Goal: Communication & Community: Share content

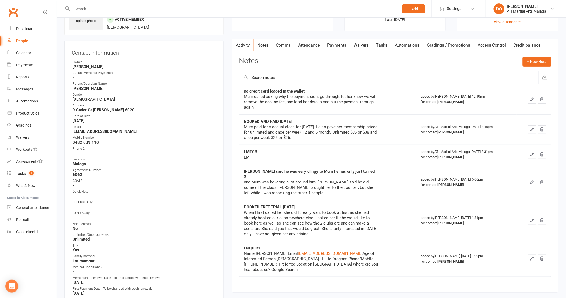
scroll to position [119, 0]
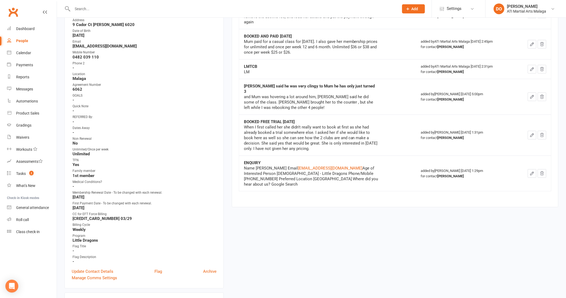
click at [226, 80] on div "upload photo Leonardo Christides Activated 8 August, 2025 Added 7 July, 2025 Ac…" at bounding box center [143, 279] width 167 height 747
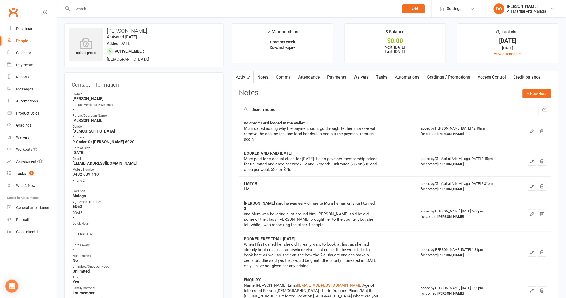
scroll to position [0, 0]
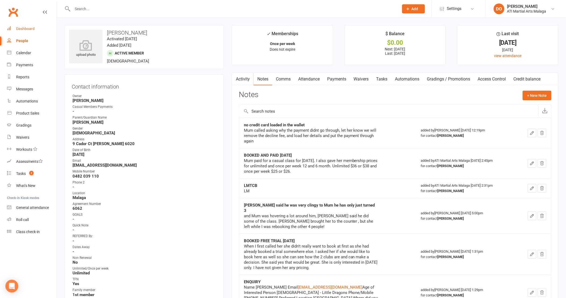
click at [20, 27] on div "Dashboard" at bounding box center [25, 29] width 19 height 4
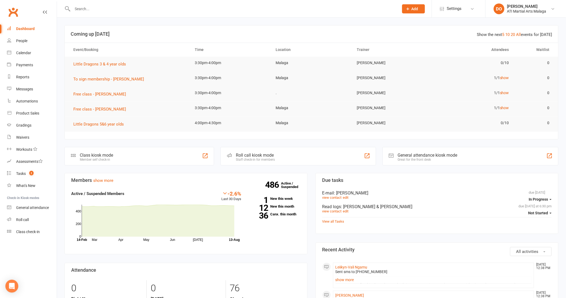
scroll to position [149, 0]
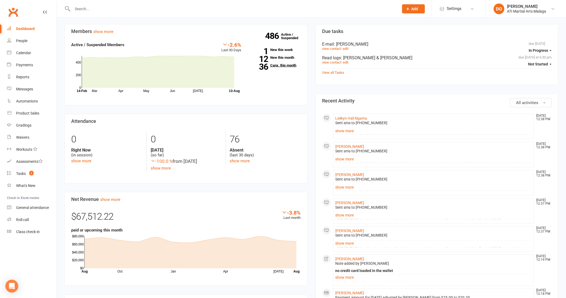
click at [293, 65] on link "36 Canx. this month" at bounding box center [274, 65] width 51 height 3
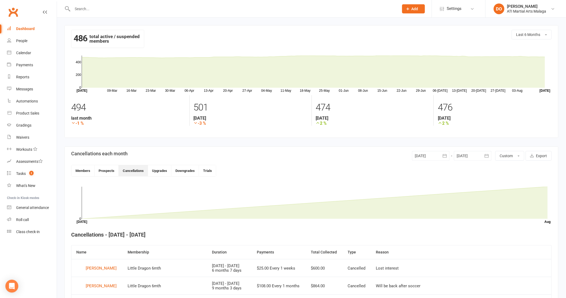
click at [421, 153] on div at bounding box center [431, 156] width 38 height 10
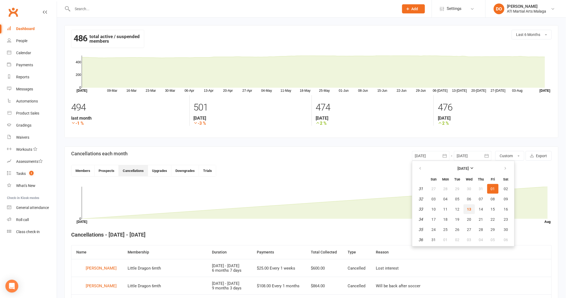
click at [473, 206] on button "13" at bounding box center [469, 210] width 11 height 10
type input "13 Aug 2025"
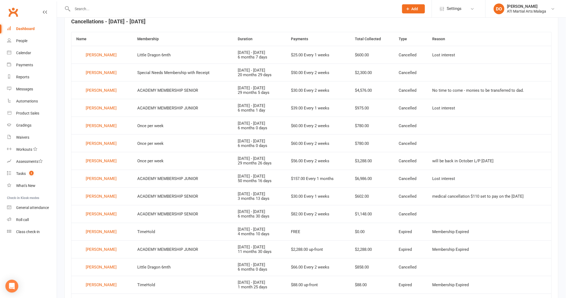
scroll to position [243, 0]
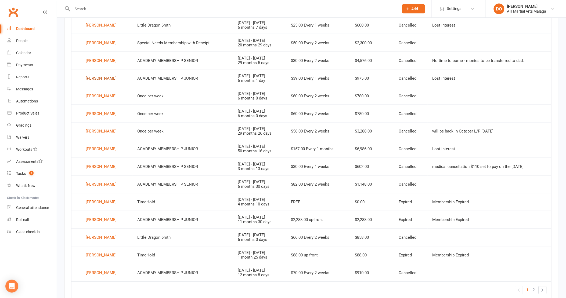
click at [107, 77] on div "Mya Campbell" at bounding box center [101, 78] width 31 height 8
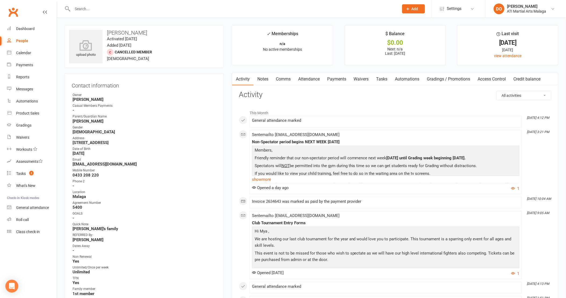
click at [260, 81] on link "Notes" at bounding box center [263, 79] width 19 height 12
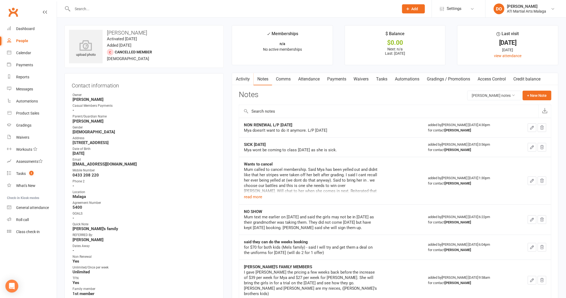
click at [542, 98] on button "+ New Note" at bounding box center [537, 96] width 29 height 10
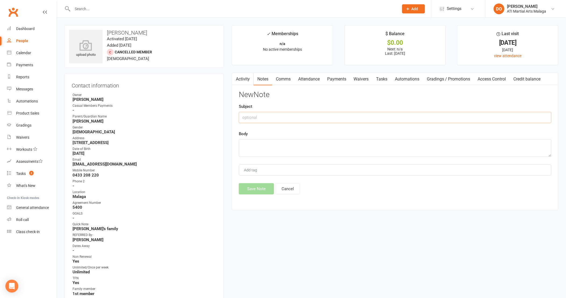
click at [282, 114] on input "text" at bounding box center [395, 117] width 313 height 11
click at [36, 28] on link "Dashboard" at bounding box center [32, 29] width 50 height 12
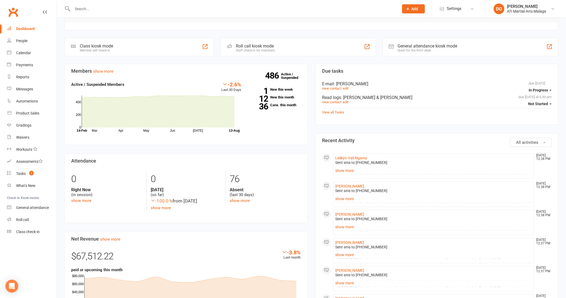
scroll to position [119, 0]
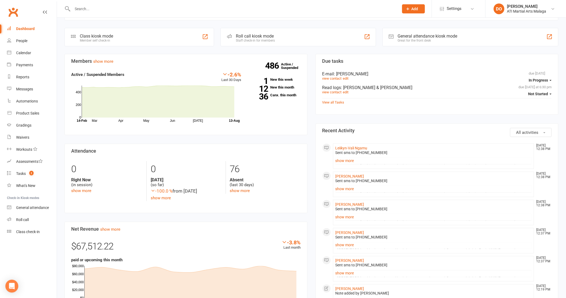
click at [309, 76] on div "Members show more -2.6% Last 30 Days Active / Suspended Members Mar Apr May Jun…" at bounding box center [185, 237] width 251 height 367
click at [310, 76] on div "Members show more -2.6% Last 30 Days Active / Suspended Members Mar Apr May Jun…" at bounding box center [185, 237] width 251 height 367
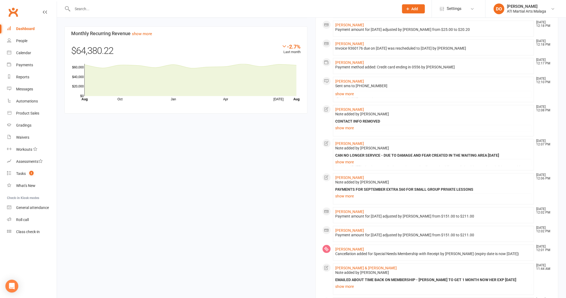
scroll to position [448, 0]
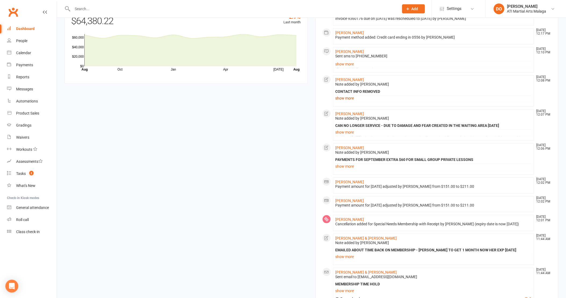
click at [341, 97] on link "show more" at bounding box center [434, 99] width 196 height 8
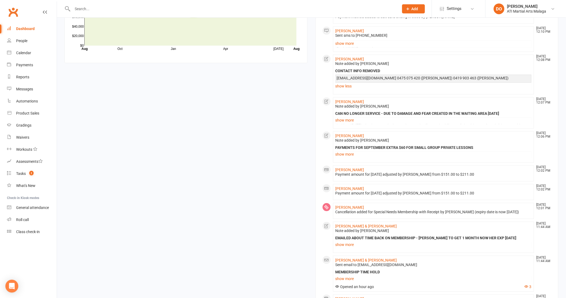
scroll to position [477, 0]
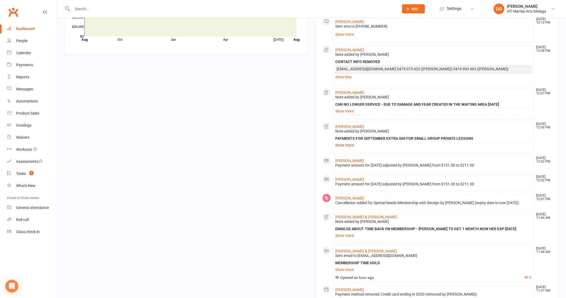
click at [347, 146] on link "show more" at bounding box center [434, 146] width 196 height 8
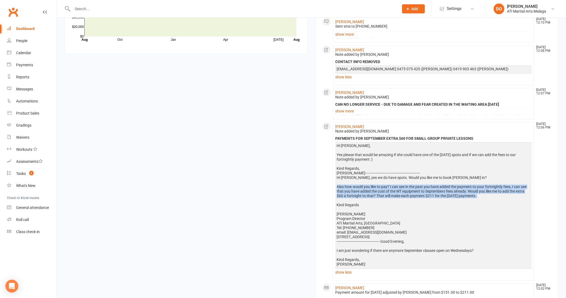
drag, startPoint x: 498, startPoint y: 201, endPoint x: 337, endPoint y: 186, distance: 161.6
click at [337, 186] on div "Hi Mel, Yes please that would be amazing if she could have one of the Wednesday…" at bounding box center [434, 205] width 194 height 123
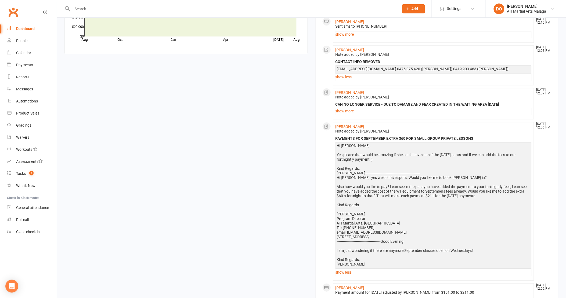
click at [300, 167] on div "Members show more -2.6% Last 30 Days Active / Suspended Members Mar Apr May Jun…" at bounding box center [311, 82] width 502 height 773
click at [310, 165] on div "Members show more -2.6% Last 30 Days Active / Suspended Members Mar Apr May Jun…" at bounding box center [311, 82] width 502 height 773
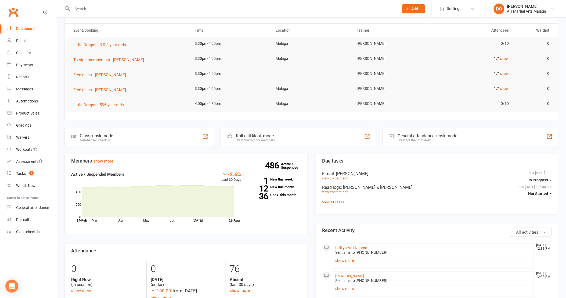
scroll to position [30, 0]
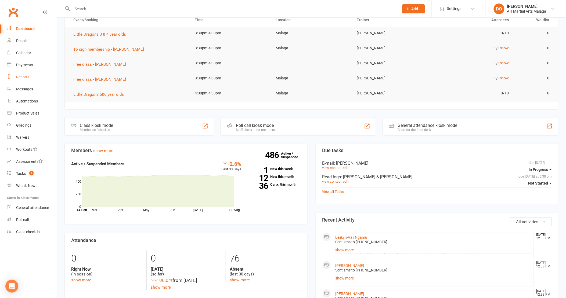
click at [38, 81] on link "Reports" at bounding box center [32, 77] width 50 height 12
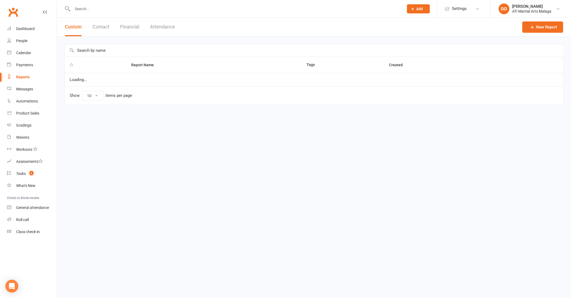
select select "100"
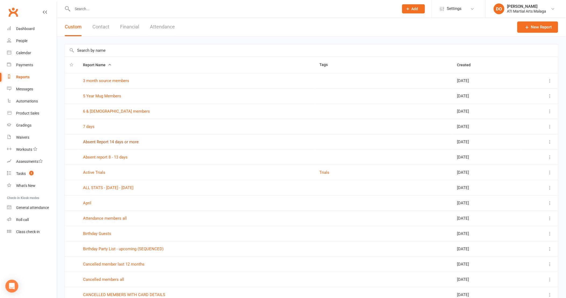
click at [122, 143] on link "Absent Report 14 days or more" at bounding box center [111, 142] width 56 height 5
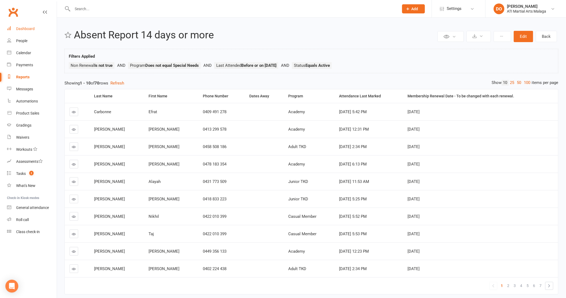
click at [40, 28] on link "Dashboard" at bounding box center [32, 29] width 50 height 12
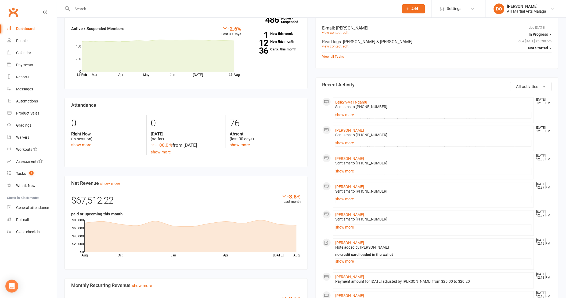
scroll to position [179, 0]
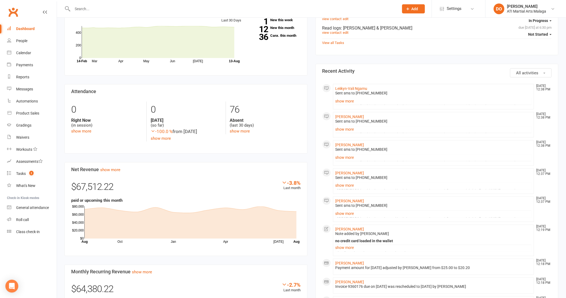
click at [310, 71] on div "Members show more -2.6% Last 30 Days Active / Suspended Members Mar Apr May Jun…" at bounding box center [185, 177] width 251 height 367
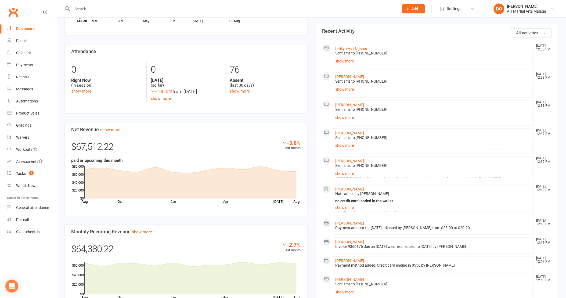
scroll to position [209, 0]
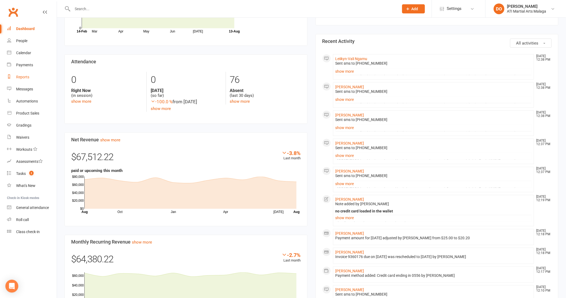
click at [34, 79] on link "Reports" at bounding box center [32, 77] width 50 height 12
select select "100"
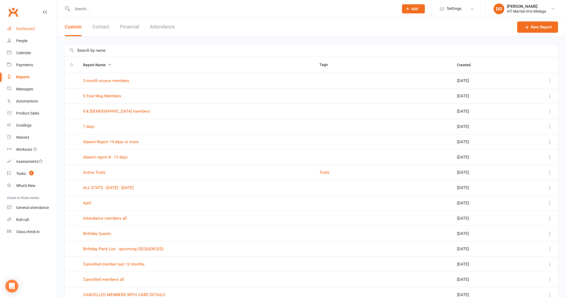
click at [34, 28] on div "Dashboard" at bounding box center [25, 29] width 19 height 4
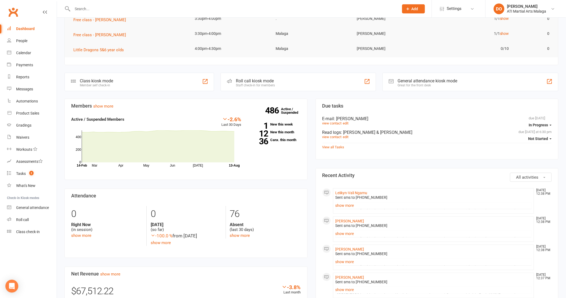
scroll to position [119, 0]
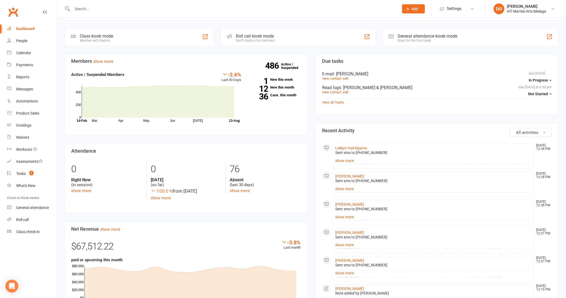
click at [310, 119] on div "Members show more -2.6% Last 30 Days Active / Suspended Members Mar Apr May Jun…" at bounding box center [185, 237] width 251 height 367
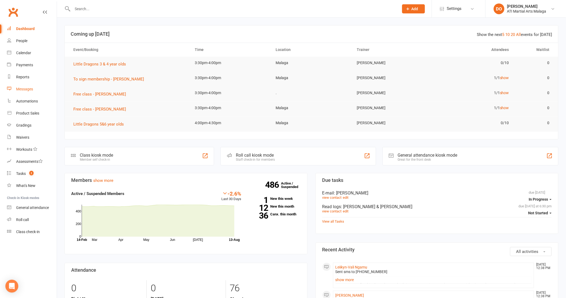
click at [42, 89] on link "Messages" at bounding box center [32, 89] width 50 height 12
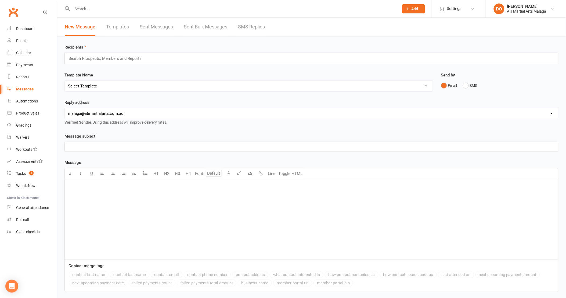
click at [255, 26] on link "SMS Replies" at bounding box center [251, 27] width 27 height 19
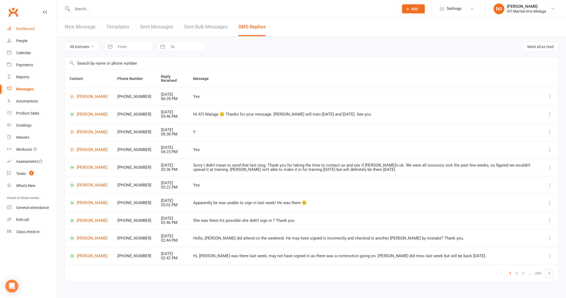
click at [27, 30] on div "Dashboard" at bounding box center [25, 29] width 19 height 4
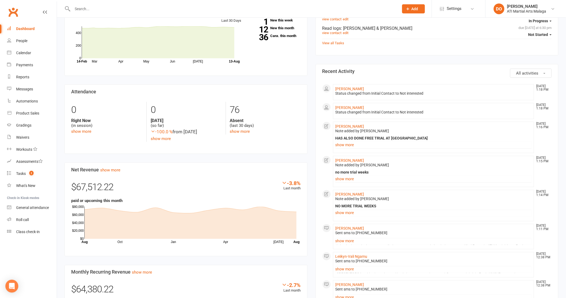
scroll to position [179, 0]
click at [310, 157] on div "Members show more -2.6% Last 30 Days Active / Suspended Members Mar Apr May Jun…" at bounding box center [185, 177] width 251 height 367
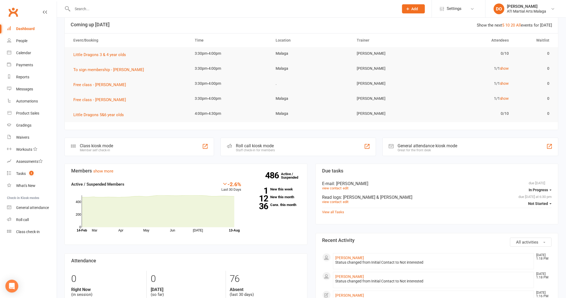
scroll to position [0, 0]
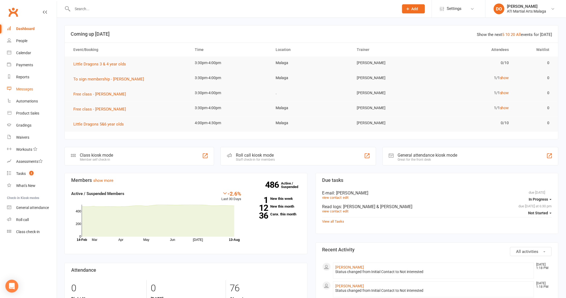
click at [25, 85] on link "Messages" at bounding box center [32, 89] width 50 height 12
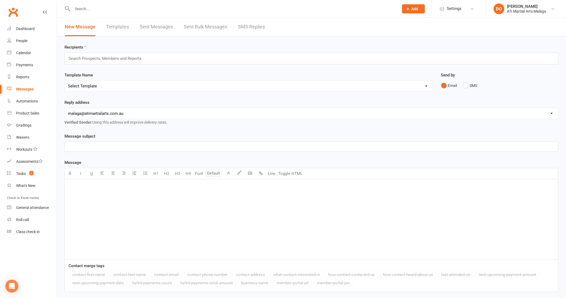
click at [249, 26] on link "SMS Replies" at bounding box center [251, 27] width 27 height 19
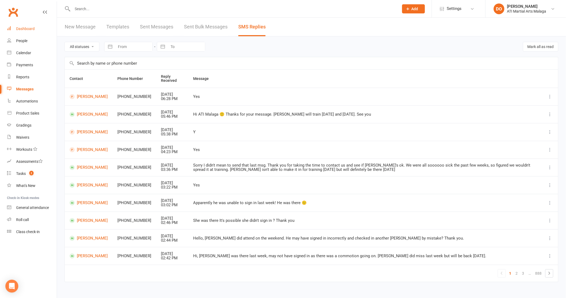
click at [33, 27] on div "Dashboard" at bounding box center [25, 29] width 19 height 4
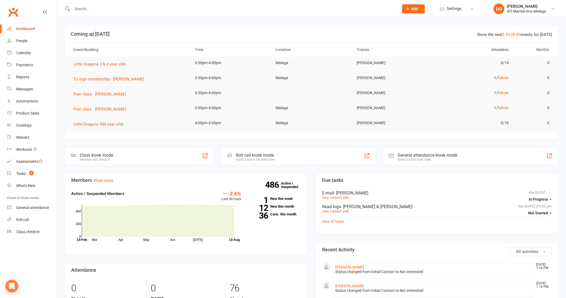
scroll to position [89, 0]
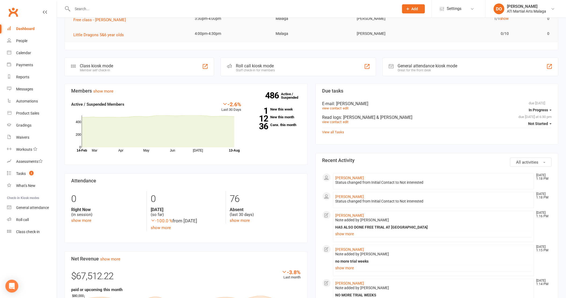
click at [310, 164] on div "Members show more -2.6% Last 30 Days Active / Suspended Members Mar Apr May Jun…" at bounding box center [185, 267] width 251 height 367
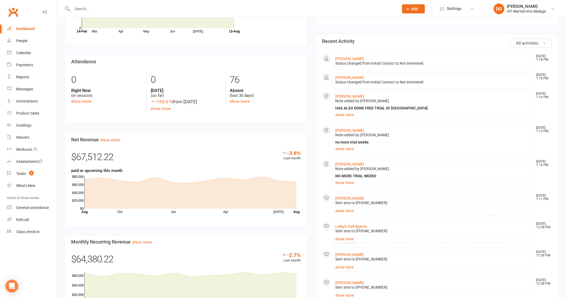
scroll to position [239, 0]
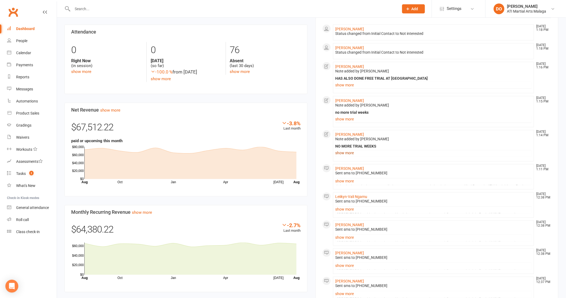
click at [355, 151] on link "show more" at bounding box center [434, 154] width 196 height 8
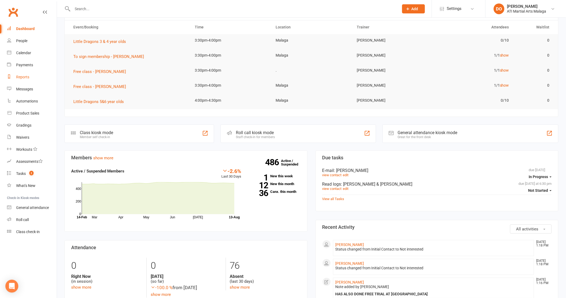
scroll to position [0, 0]
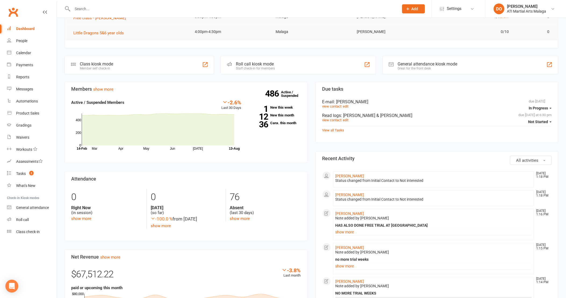
scroll to position [119, 0]
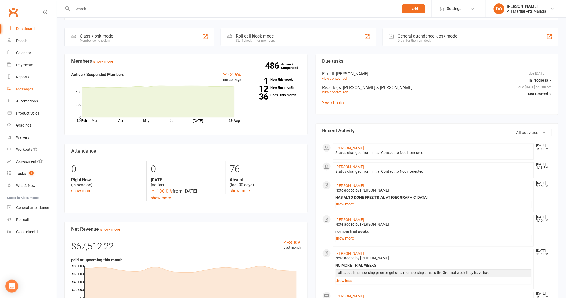
click at [33, 91] on link "Messages" at bounding box center [32, 89] width 50 height 12
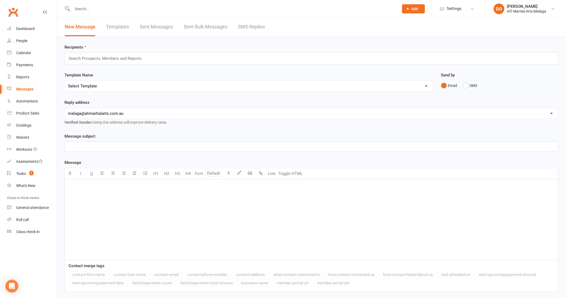
click at [249, 31] on link "SMS Replies" at bounding box center [251, 27] width 27 height 19
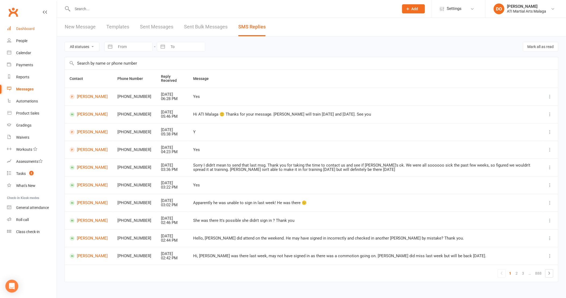
click at [32, 30] on div "Dashboard" at bounding box center [25, 29] width 19 height 4
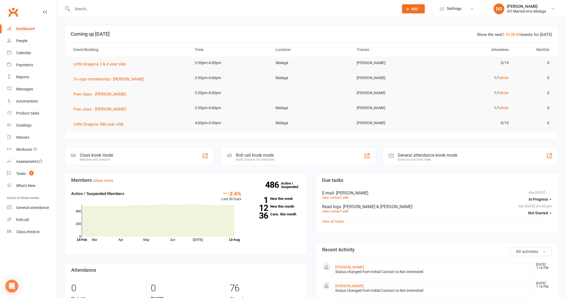
scroll to position [149, 0]
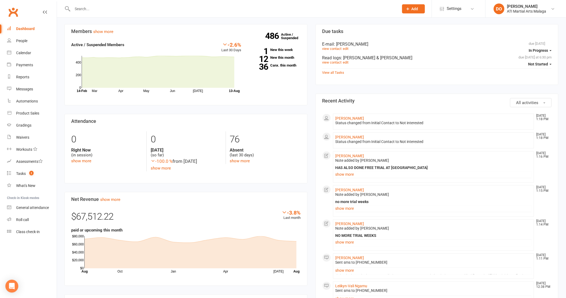
click at [310, 69] on div "Members show more -2.6% Last 30 Days Active / Suspended Members Mar Apr May Jun…" at bounding box center [185, 207] width 251 height 367
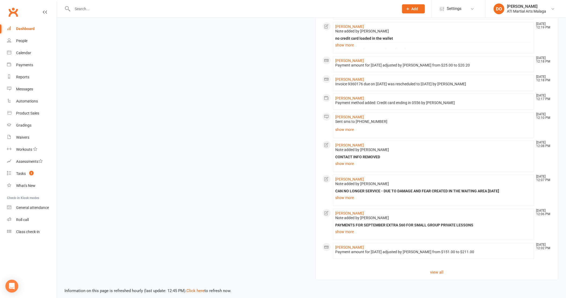
scroll to position [555, 0]
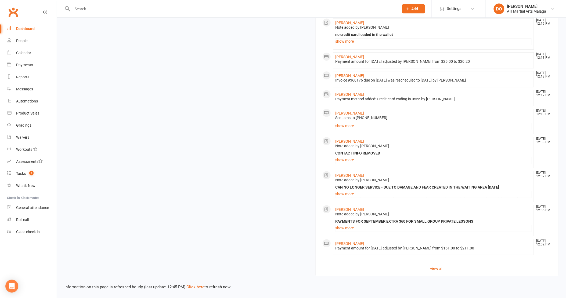
click at [346, 186] on div "CAN NO LONGER SERVICE - DUE TO DAMAGE AND FEAR CREATED IN THE WAITING AREA ON S…" at bounding box center [434, 187] width 196 height 5
click at [346, 190] on div "CAN NO LONGER SERVICE - DUE TO DAMAGE AND FEAR CREATED IN THE WAITING AREA ON S…" at bounding box center [434, 191] width 196 height 13
click at [346, 195] on link "show more" at bounding box center [434, 194] width 196 height 8
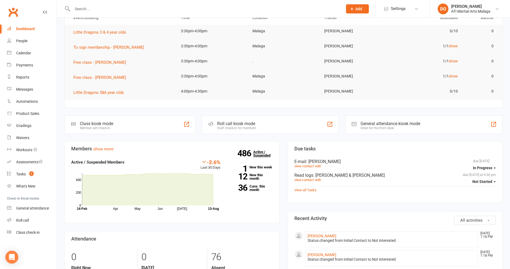
scroll to position [81, 0]
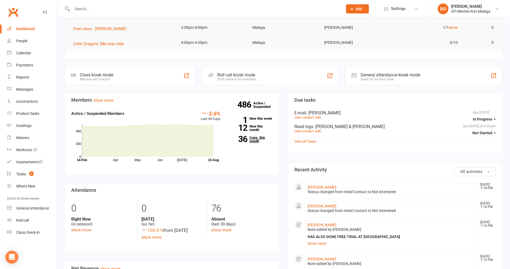
click at [254, 139] on link "36 Canx. this month" at bounding box center [250, 139] width 44 height 7
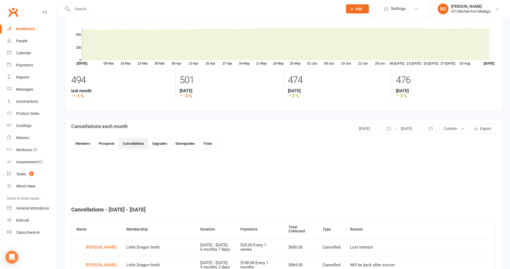
scroll to position [63, 0]
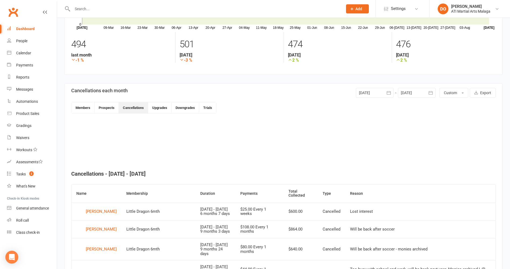
click at [380, 90] on div at bounding box center [375, 93] width 38 height 10
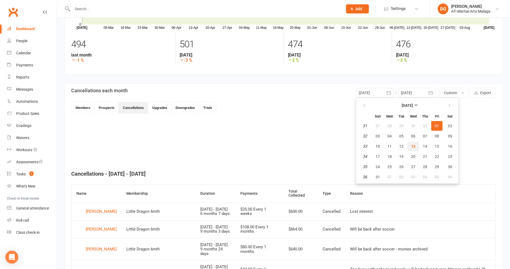
click at [413, 145] on span "13" at bounding box center [413, 146] width 4 height 4
type input "13 Aug 2025"
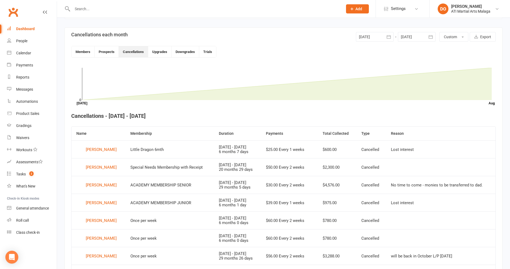
scroll to position [37, 0]
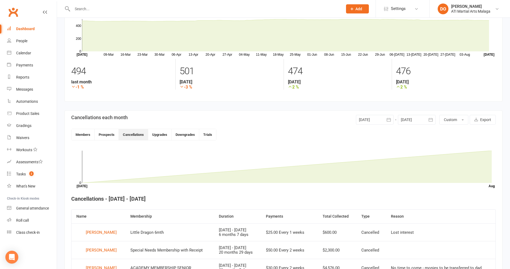
click at [414, 116] on div at bounding box center [417, 120] width 38 height 10
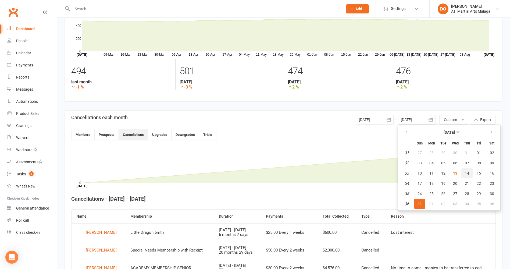
click at [468, 172] on span "14" at bounding box center [467, 173] width 4 height 4
type input "14 Aug 2025"
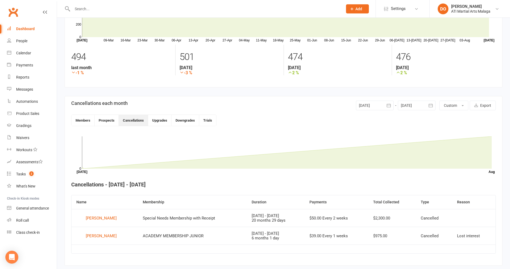
scroll to position [64, 0]
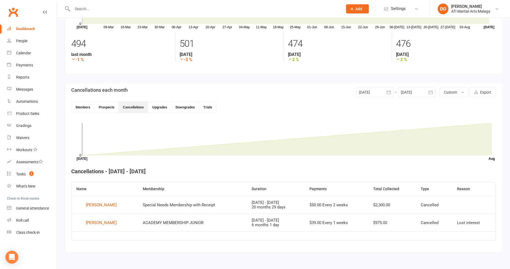
click at [379, 96] on div at bounding box center [375, 92] width 38 height 10
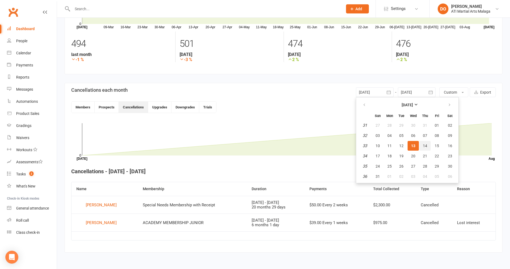
click at [426, 147] on span "14" at bounding box center [425, 145] width 4 height 4
type input "14 Aug 2025"
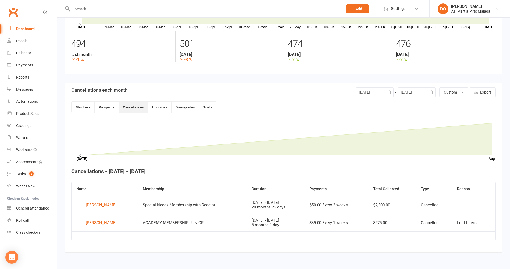
scroll to position [42, 0]
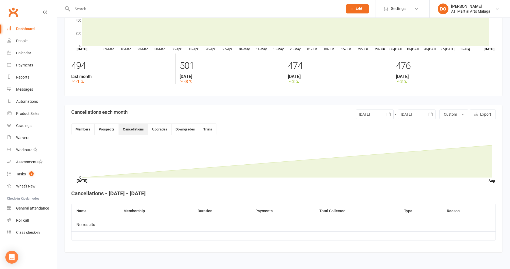
click at [415, 93] on section "486 total active / suspended members Last 6 Months 09-Mar 16-Mar 23-Mar 30-Mar …" at bounding box center [283, 39] width 438 height 113
click at [416, 110] on section "Cancellations each month 14 Aug 2025 August 2025 Sun Mon Tue Wed Thu Fri Sat 31…" at bounding box center [283, 178] width 438 height 147
drag, startPoint x: 416, startPoint y: 110, endPoint x: 419, endPoint y: 116, distance: 6.7
click at [419, 116] on div at bounding box center [417, 114] width 38 height 10
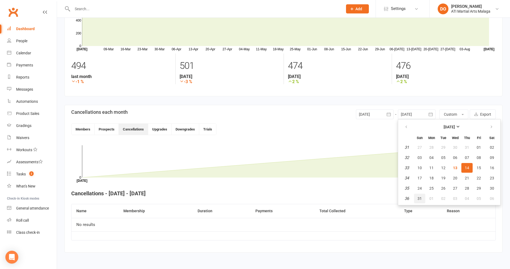
click at [420, 197] on span "31" at bounding box center [419, 198] width 4 height 4
type input "31 Aug 2025"
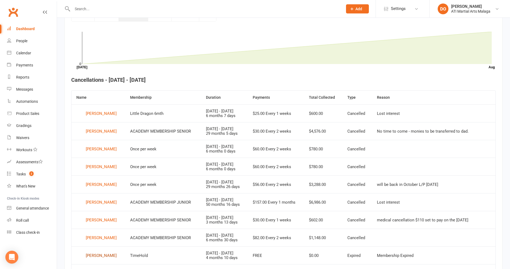
scroll to position [146, 0]
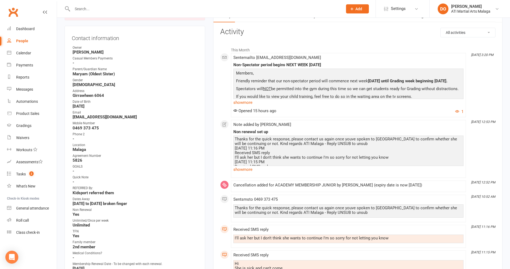
scroll to position [54, 0]
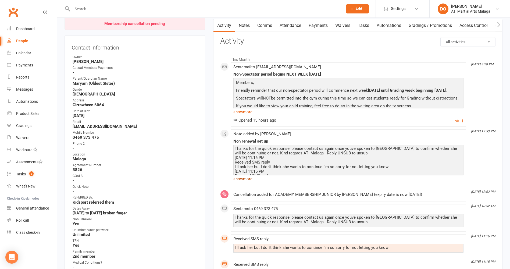
click at [243, 178] on link "show more" at bounding box center [348, 179] width 230 height 8
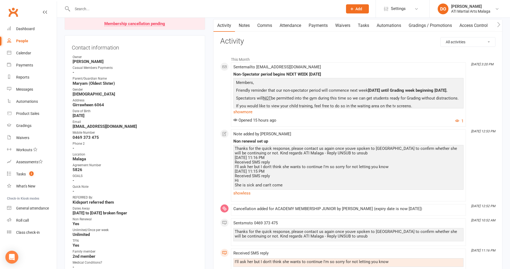
click at [266, 21] on link "Comms" at bounding box center [264, 25] width 22 height 12
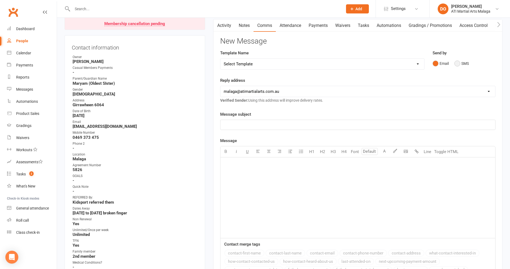
click at [458, 62] on button "SMS" at bounding box center [461, 63] width 15 height 10
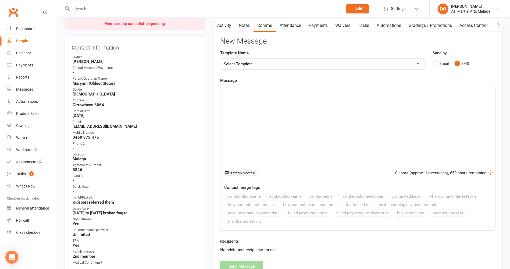
click at [417, 120] on div "﻿" at bounding box center [357, 126] width 275 height 81
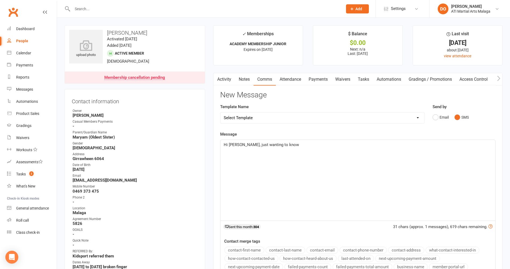
click at [242, 81] on link "Notes" at bounding box center [244, 79] width 19 height 12
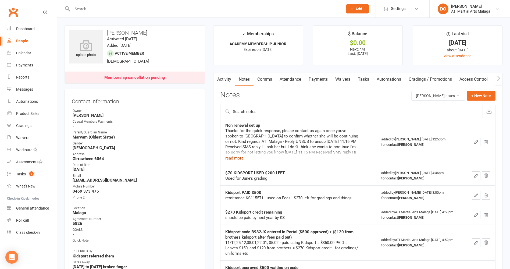
click at [237, 157] on button "read more" at bounding box center [234, 158] width 18 height 6
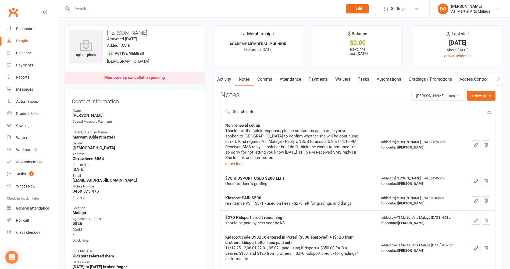
click at [261, 80] on link "Comms" at bounding box center [264, 79] width 22 height 12
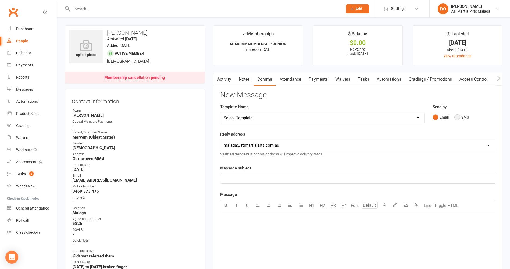
click at [462, 117] on button "SMS" at bounding box center [461, 117] width 15 height 10
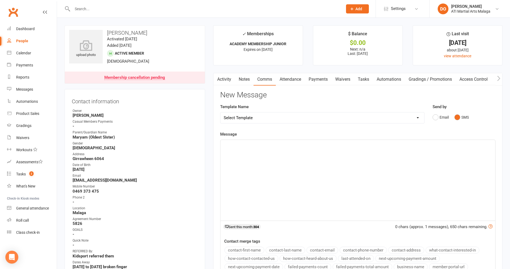
click at [426, 167] on div "﻿" at bounding box center [357, 180] width 275 height 81
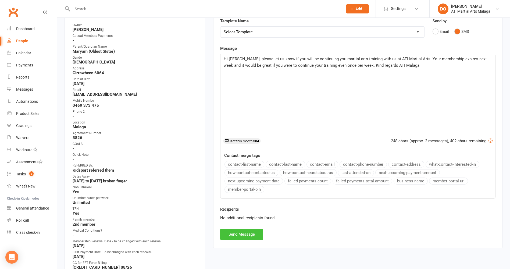
scroll to position [161, 0]
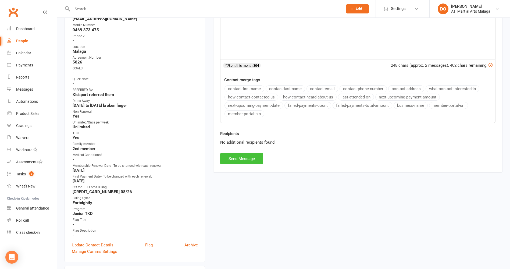
click at [246, 156] on button "Send Message" at bounding box center [241, 158] width 43 height 11
